Goal: Navigation & Orientation: Go to known website

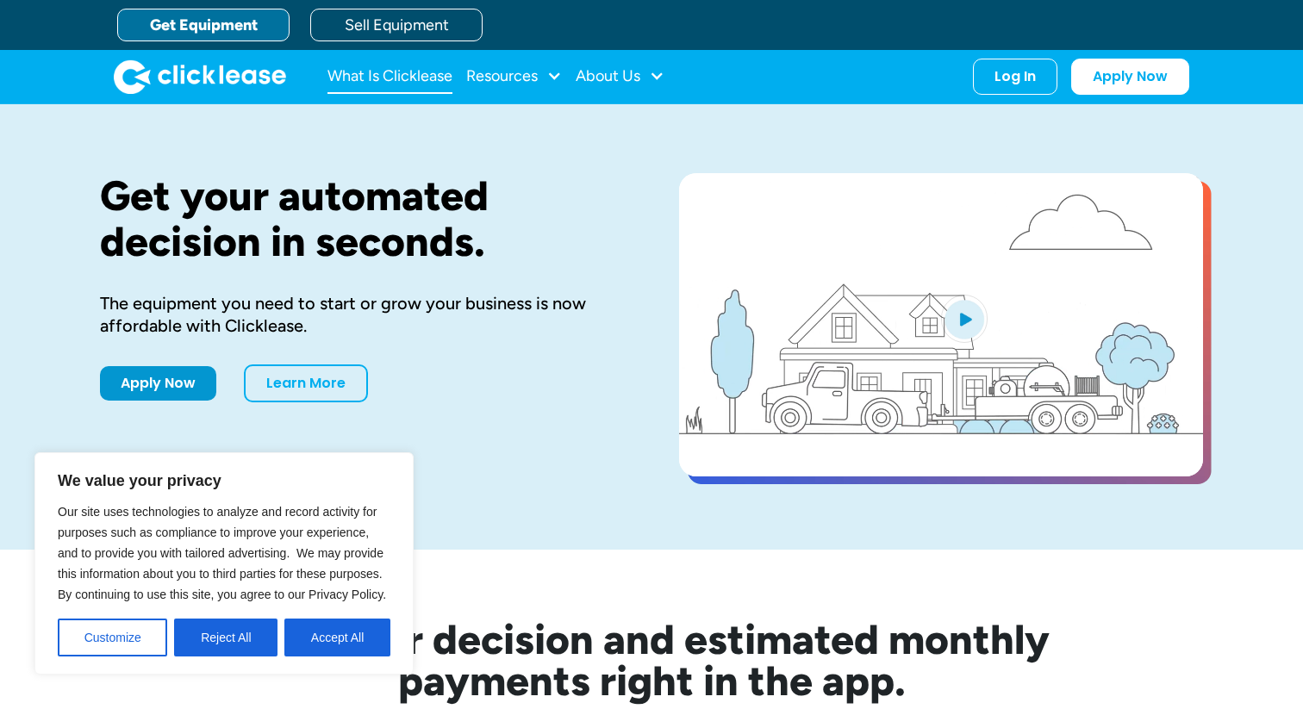
click at [424, 81] on link "What Is Clicklease" at bounding box center [390, 76] width 125 height 34
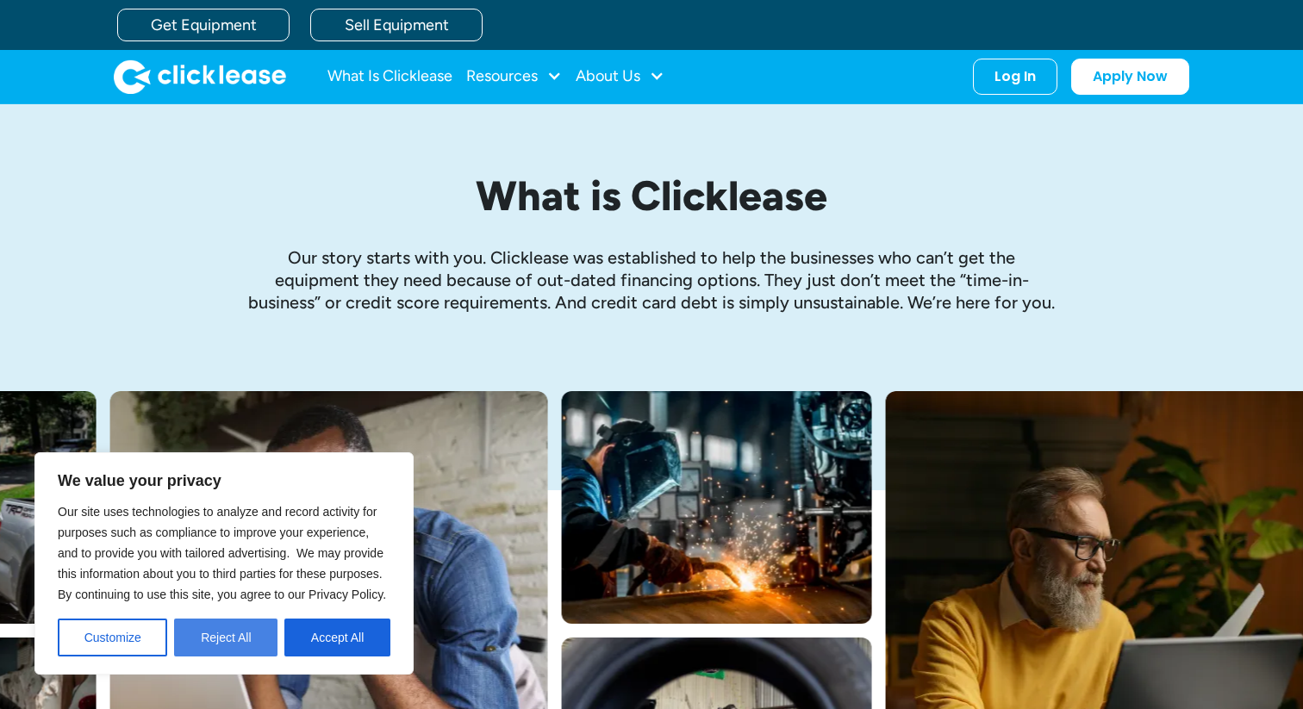
click at [231, 641] on button "Reject All" at bounding box center [225, 638] width 103 height 38
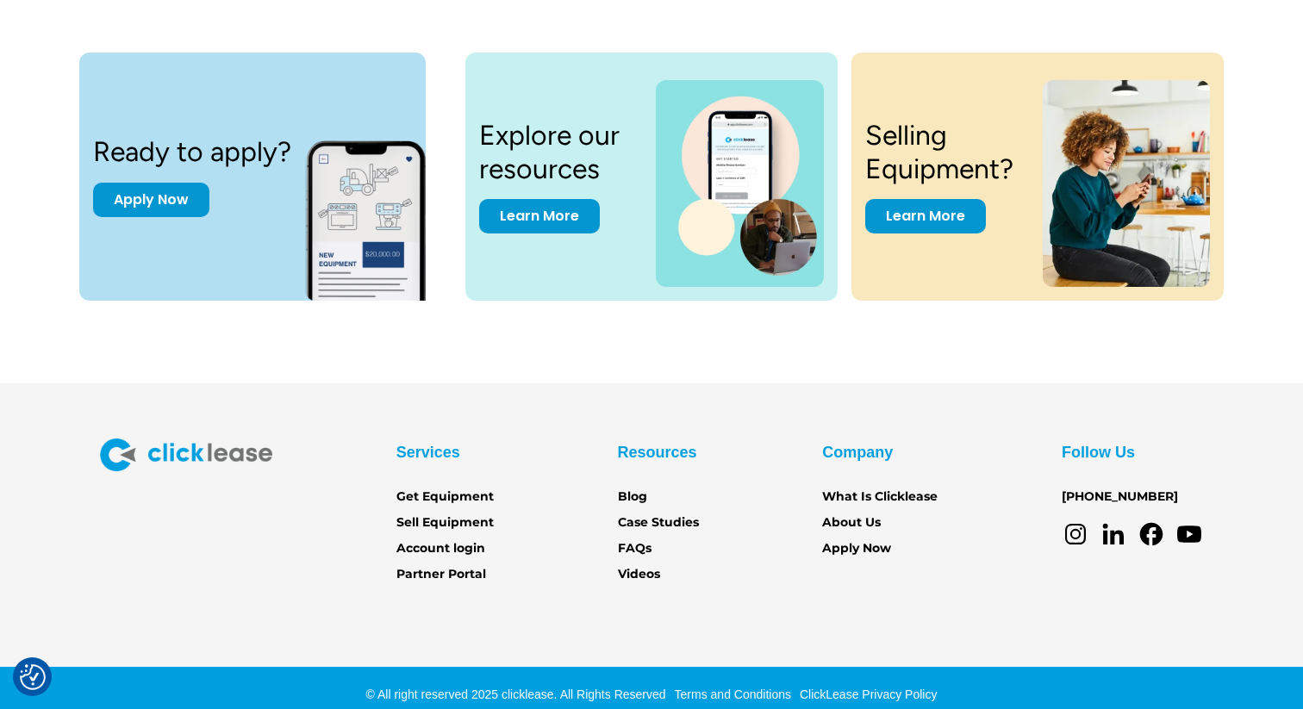
scroll to position [2347, 0]
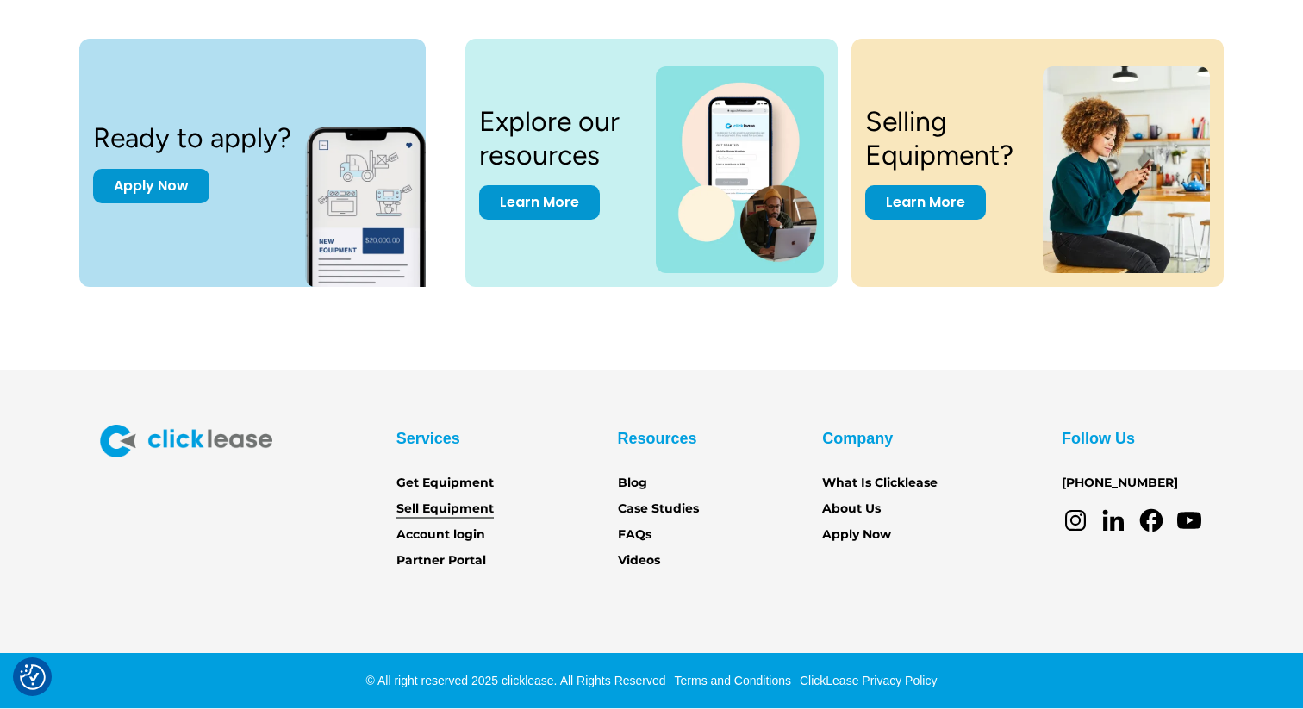
click at [449, 514] on link "Sell Equipment" at bounding box center [445, 509] width 97 height 19
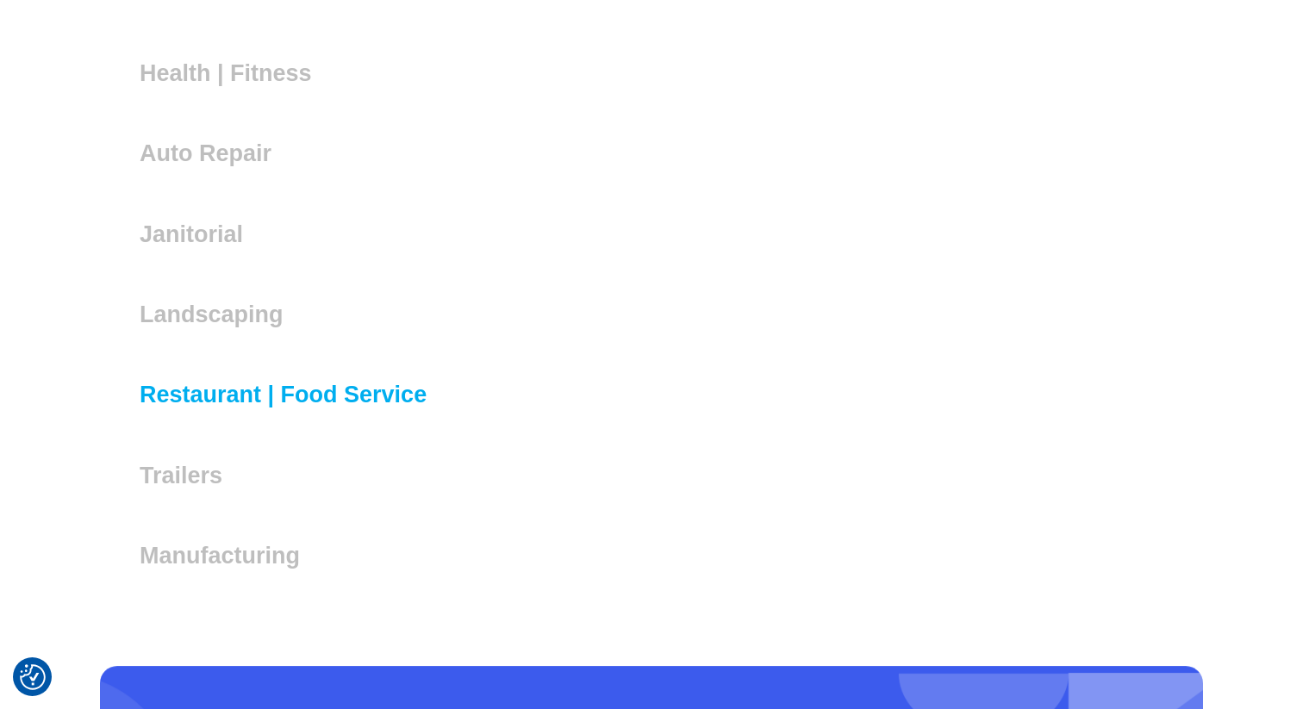
scroll to position [4979, 0]
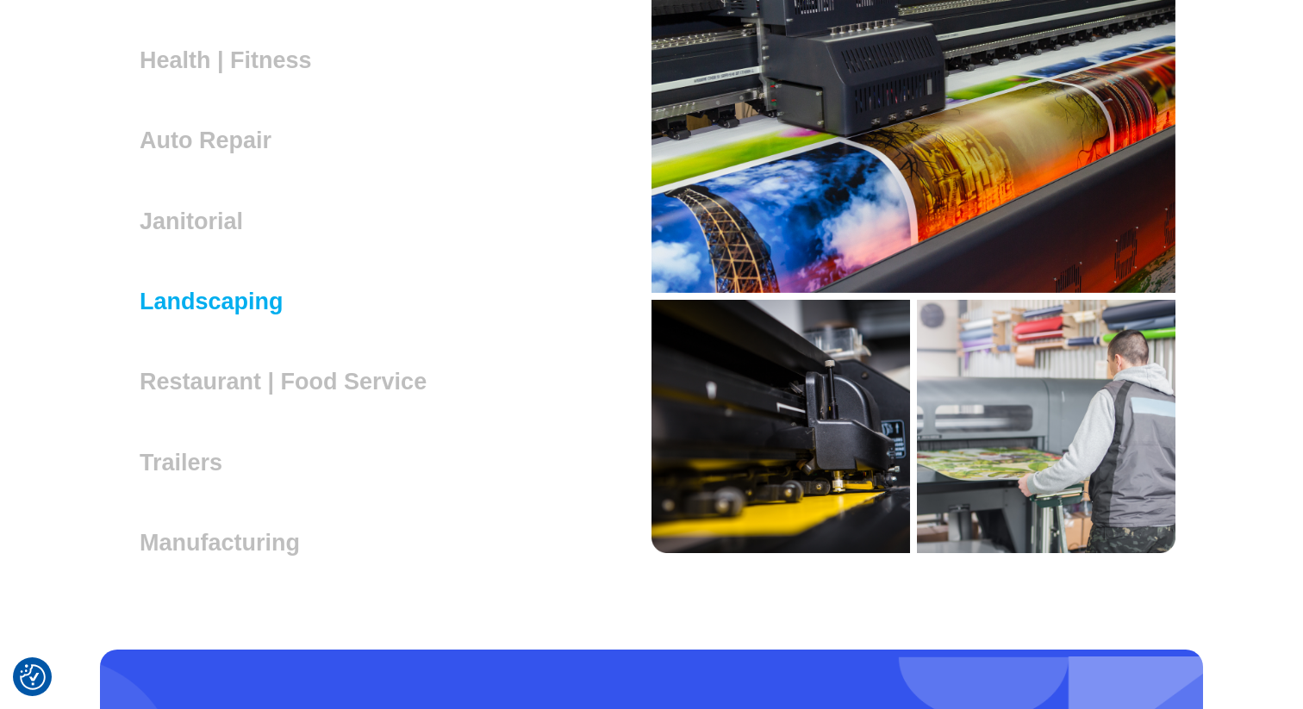
click at [195, 289] on h3 "Landscaping" at bounding box center [219, 302] width 158 height 26
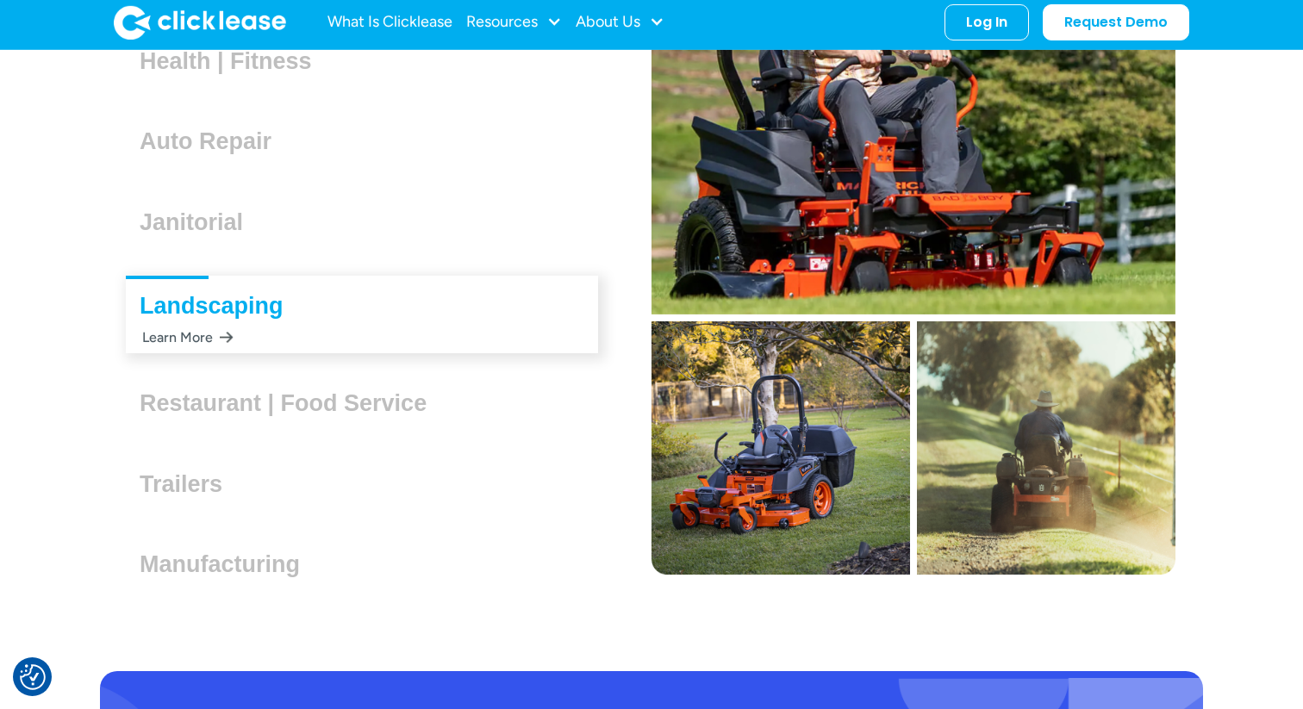
scroll to position [4966, 0]
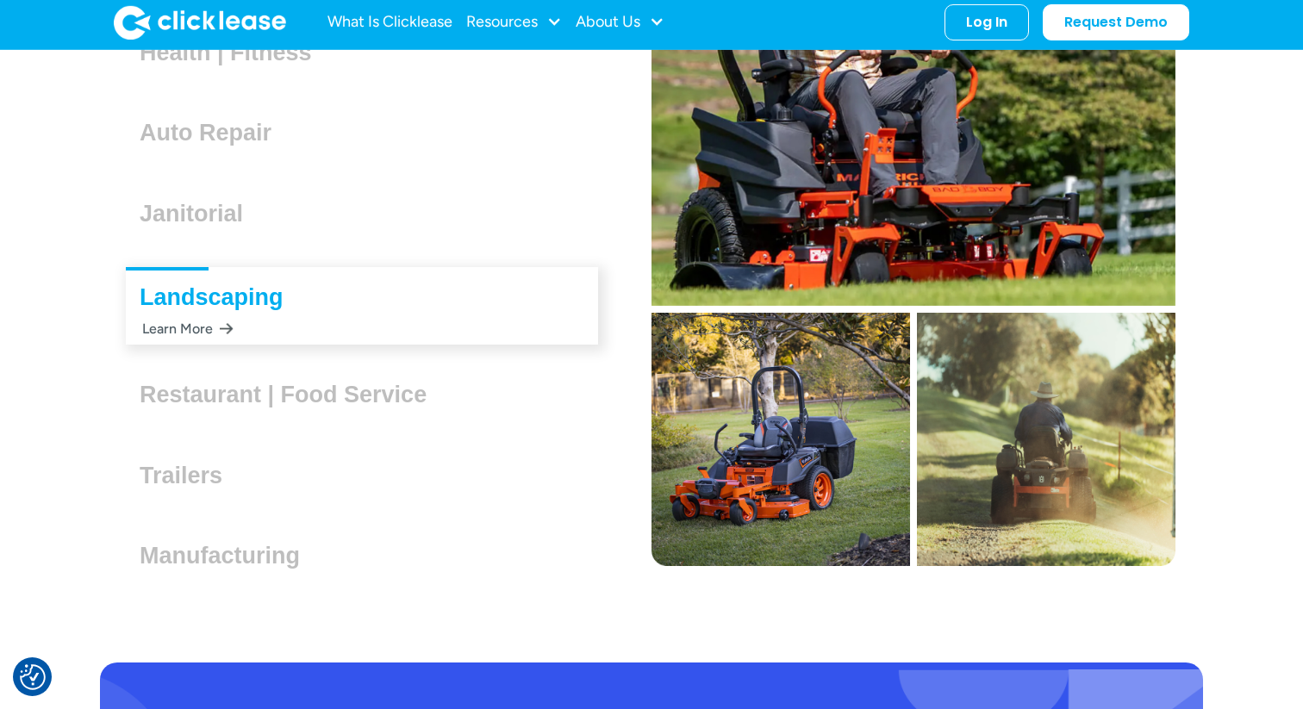
click at [211, 295] on h3 "Landscaping" at bounding box center [219, 297] width 158 height 26
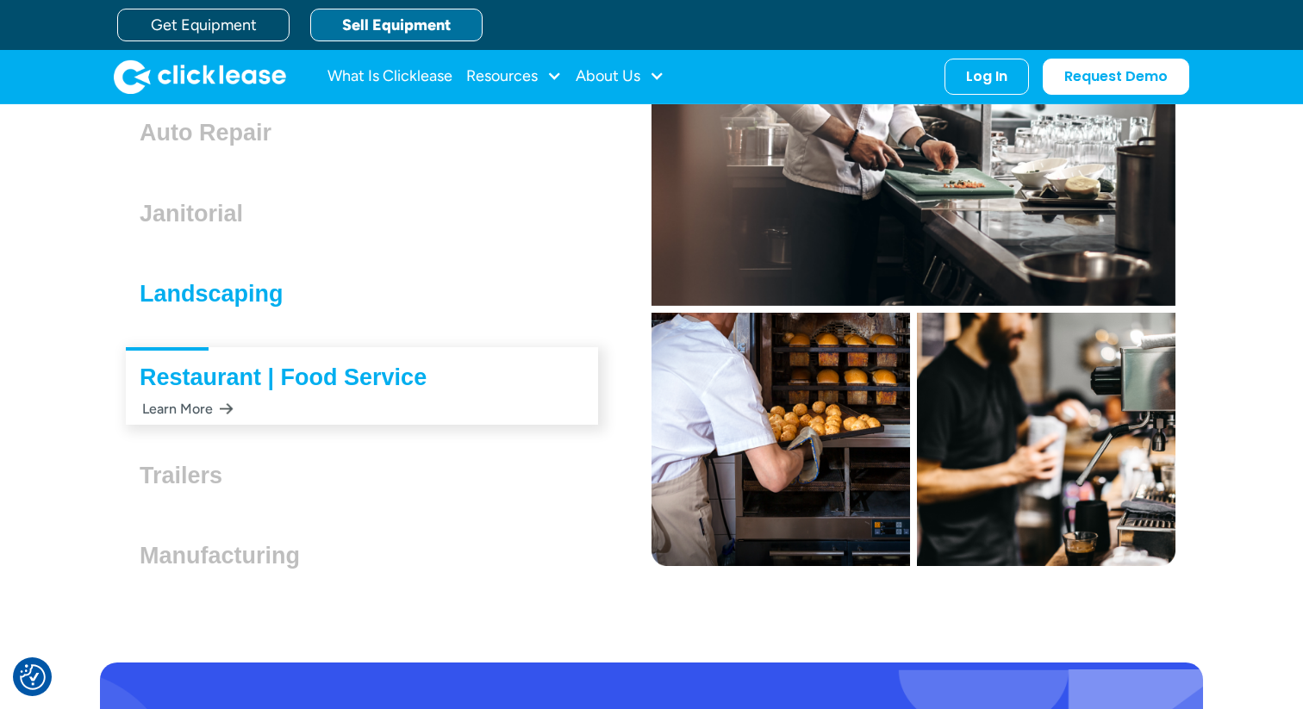
click at [211, 301] on h3 "Landscaping" at bounding box center [219, 294] width 158 height 26
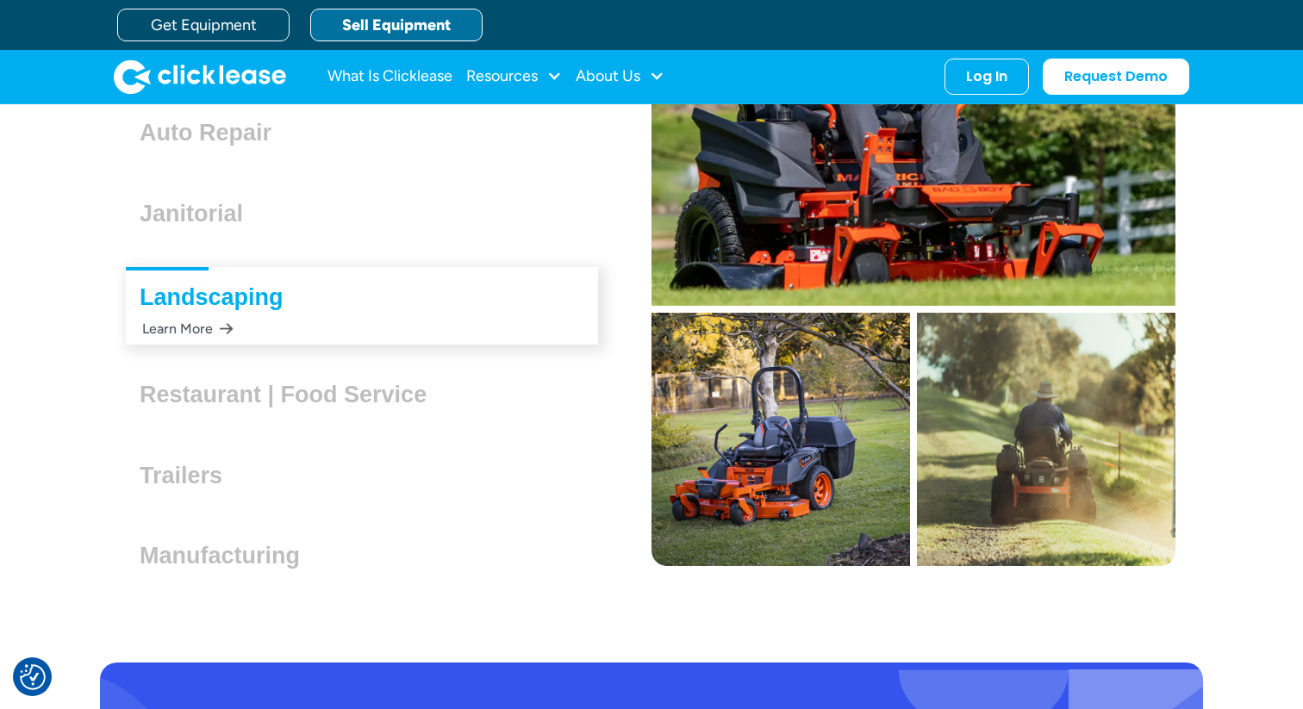
click at [228, 326] on div "Learn More" at bounding box center [187, 329] width 94 height 34
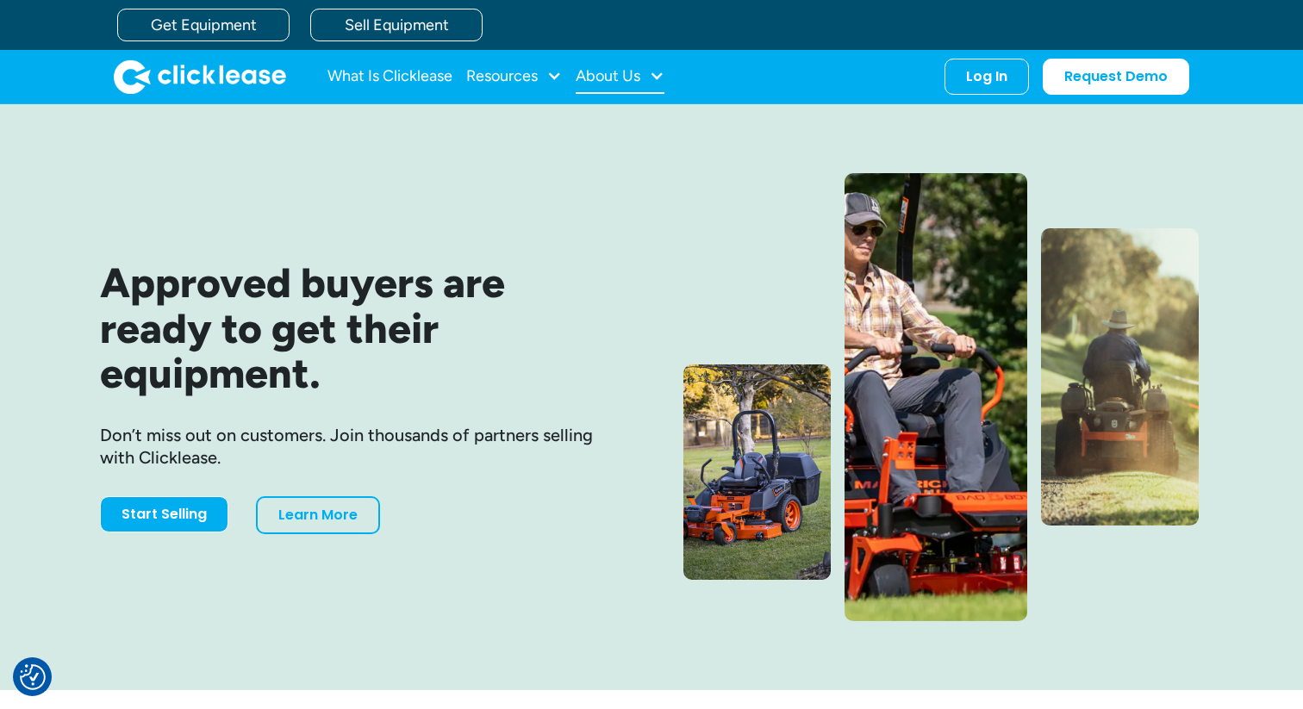
click at [607, 76] on div "About Us" at bounding box center [608, 76] width 65 height 0
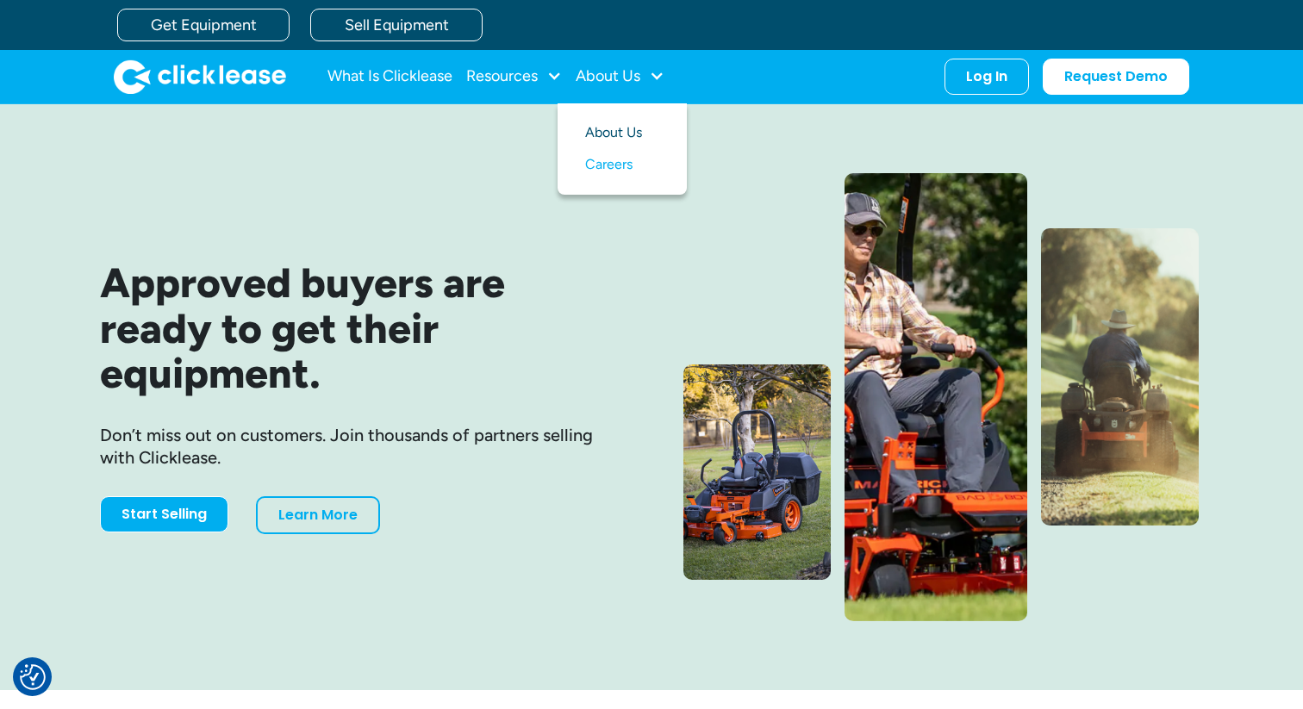
click at [600, 134] on link "About Us" at bounding box center [622, 133] width 74 height 32
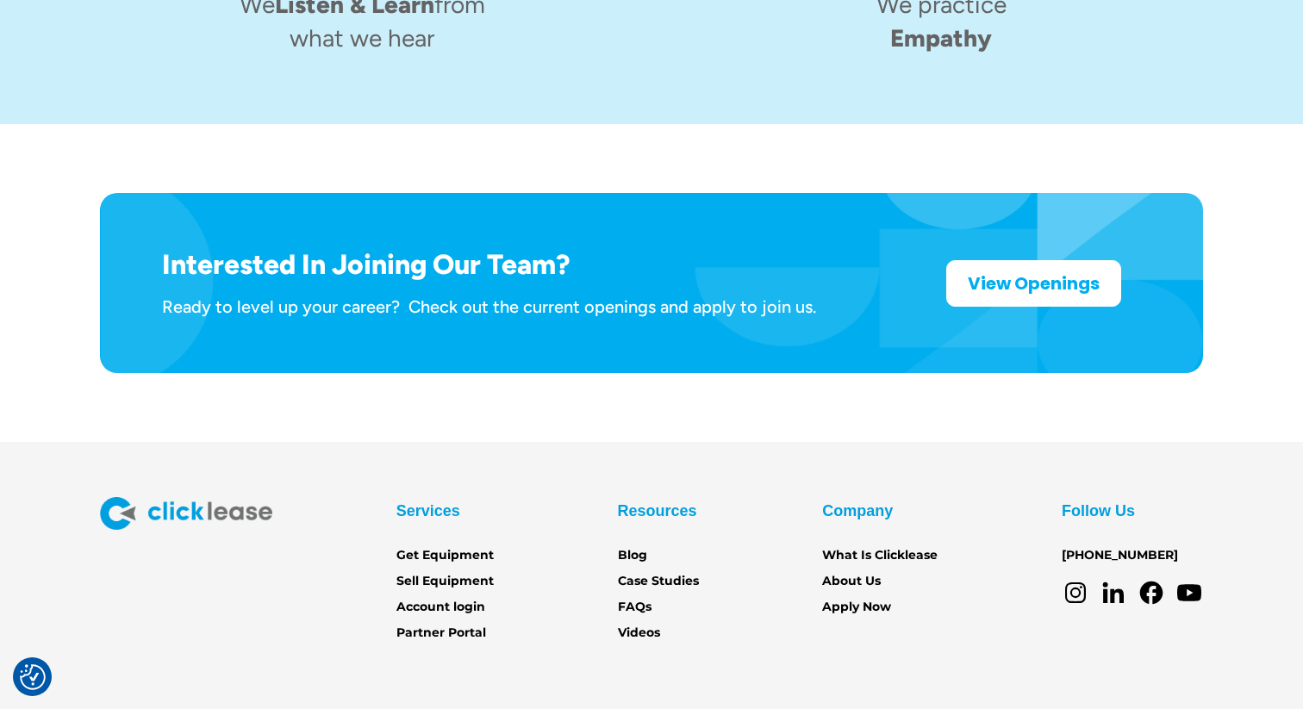
scroll to position [2759, 0]
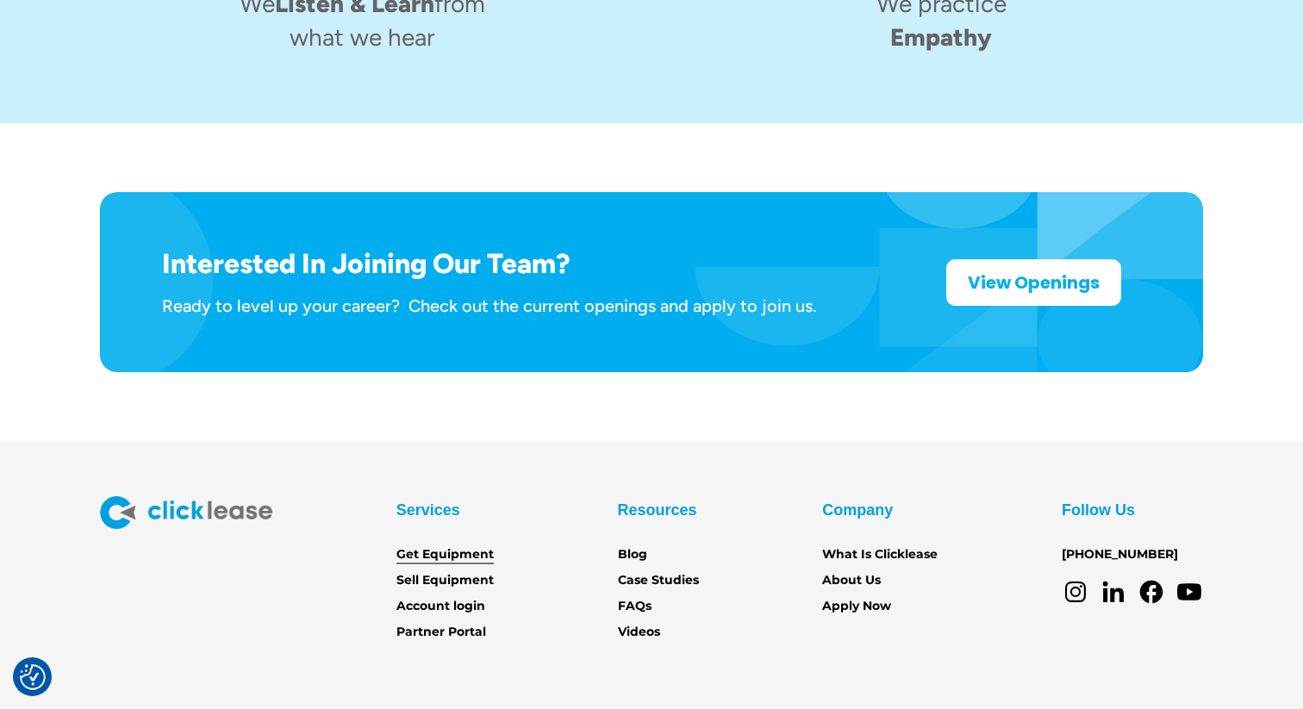
click at [421, 546] on link "Get Equipment" at bounding box center [445, 555] width 97 height 19
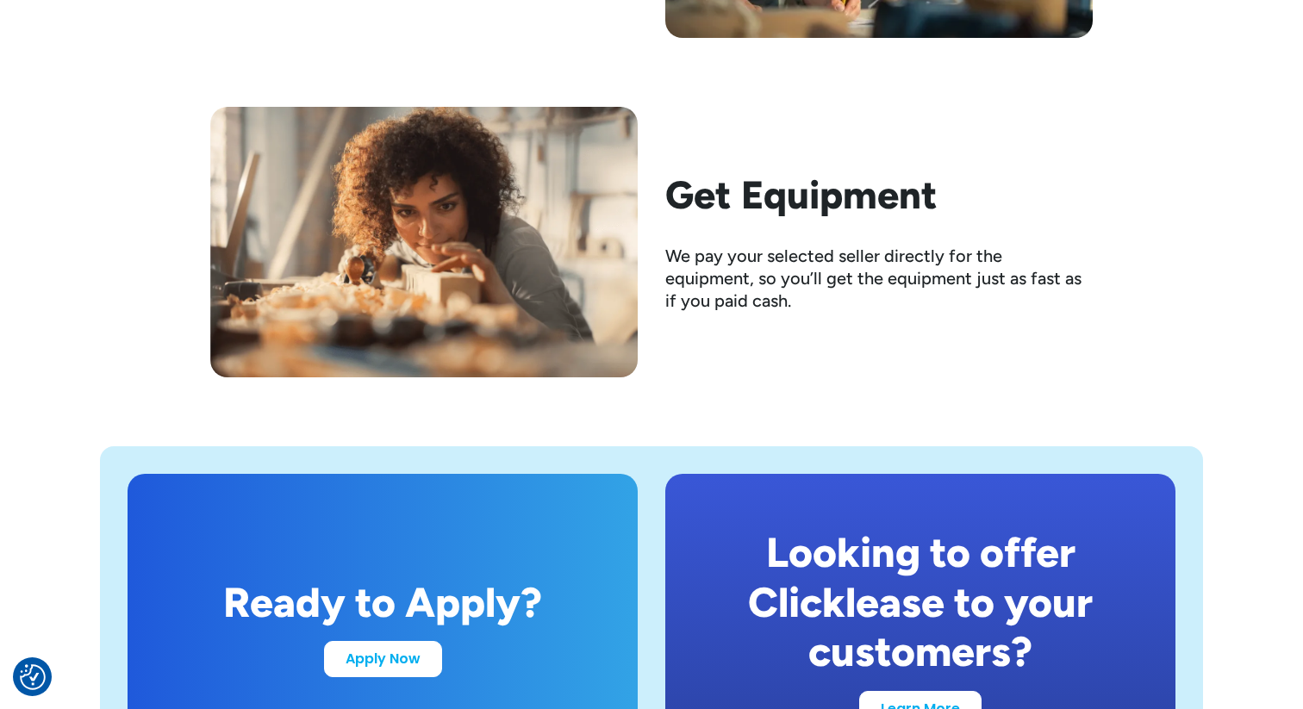
scroll to position [2985, 0]
